Goal: Find specific page/section: Find specific page/section

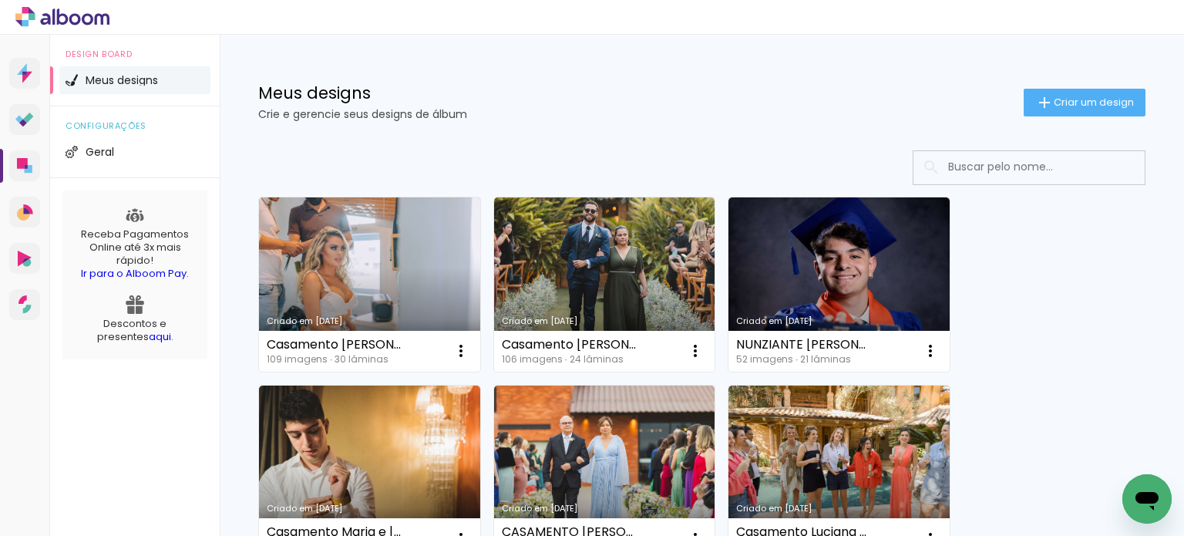
click at [1032, 159] on input at bounding box center [1050, 167] width 220 height 32
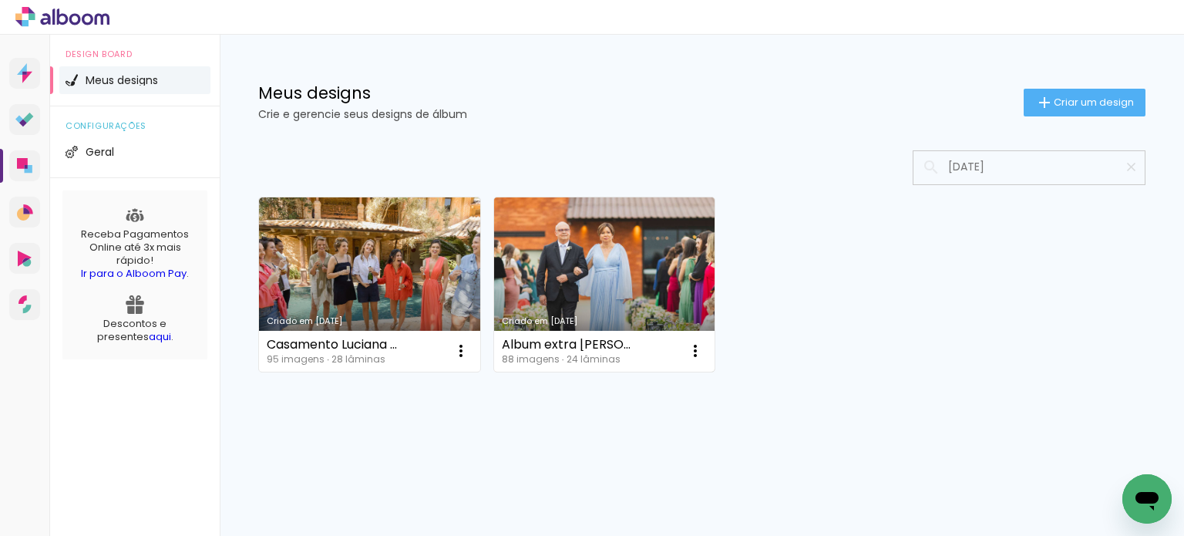
type input "[DATE]"
type paper-input "[DATE]"
click at [616, 270] on link "Criado em [DATE]" at bounding box center [604, 284] width 221 height 174
